Goal: Transaction & Acquisition: Purchase product/service

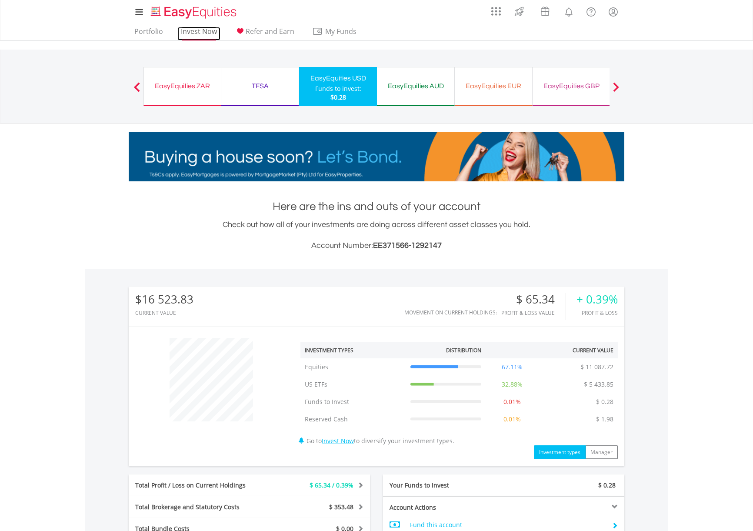
drag, startPoint x: 189, startPoint y: 31, endPoint x: 199, endPoint y: 38, distance: 11.7
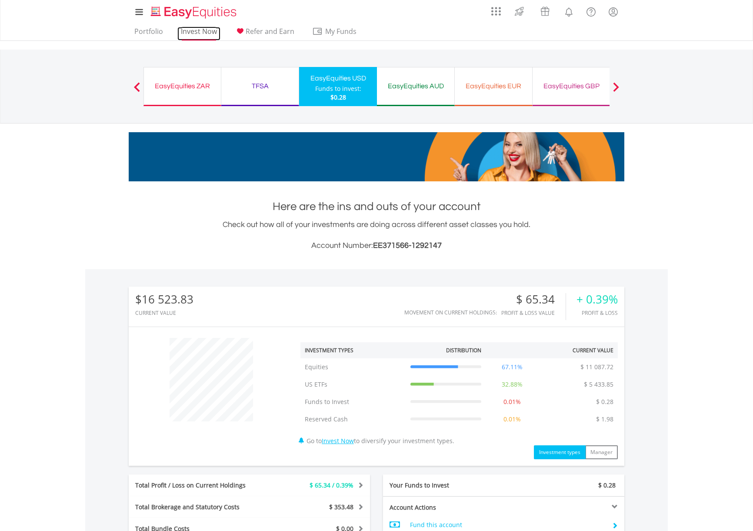
click at [189, 31] on link "Invest Now" at bounding box center [198, 33] width 43 height 13
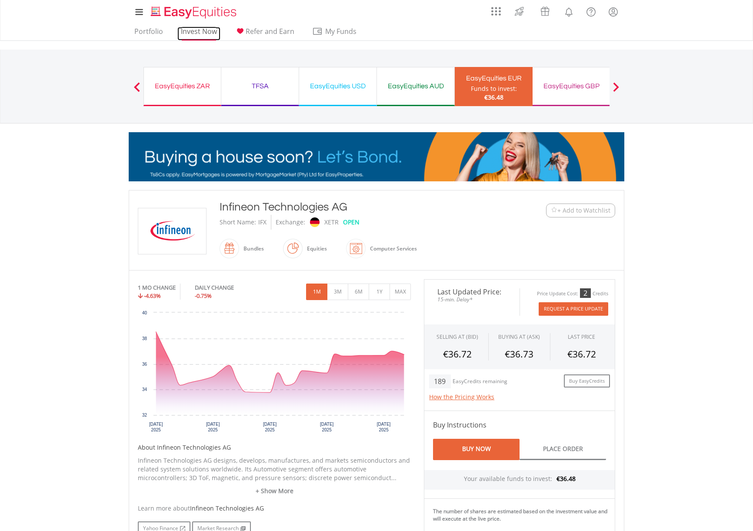
click at [193, 34] on link "Invest Now" at bounding box center [198, 33] width 43 height 13
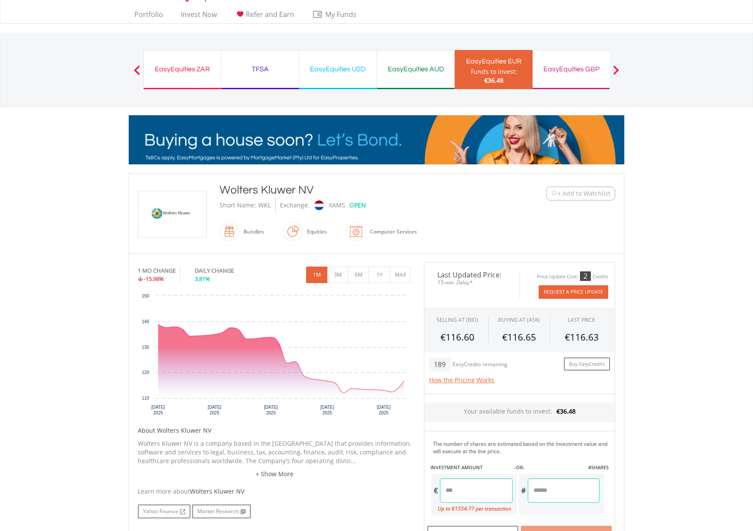
scroll to position [46, 0]
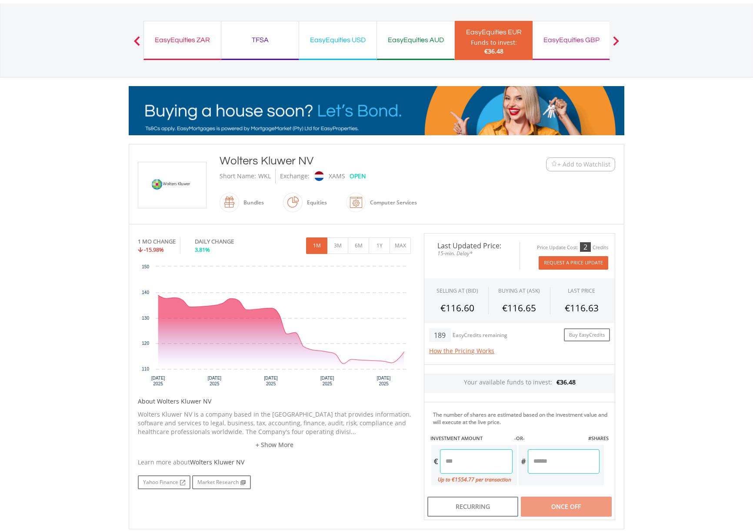
click at [490, 33] on div "EasyEquities EUR" at bounding box center [493, 32] width 67 height 12
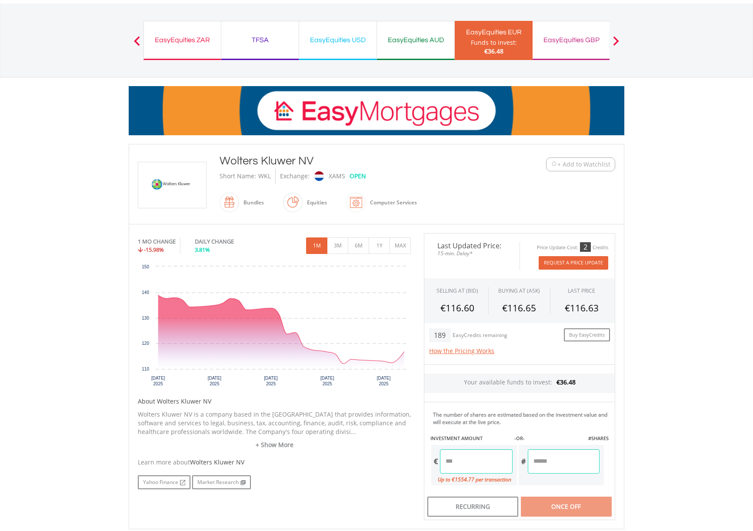
scroll to position [0, 0]
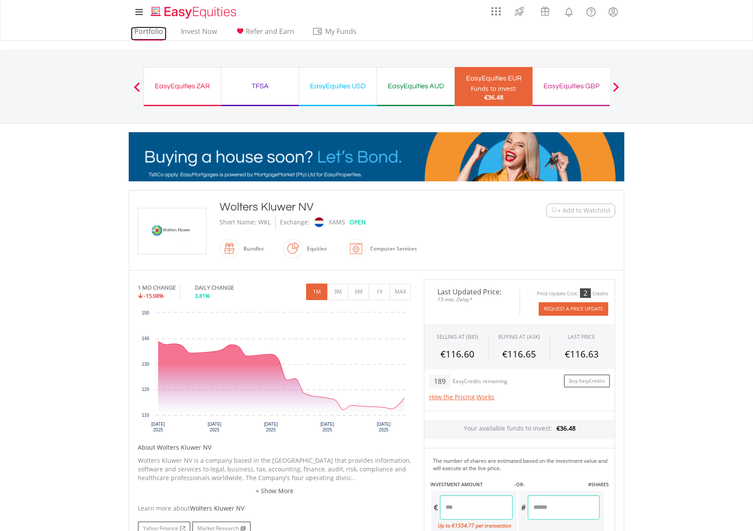
click at [149, 30] on link "Portfolio" at bounding box center [149, 33] width 36 height 13
